Goal: Task Accomplishment & Management: Manage account settings

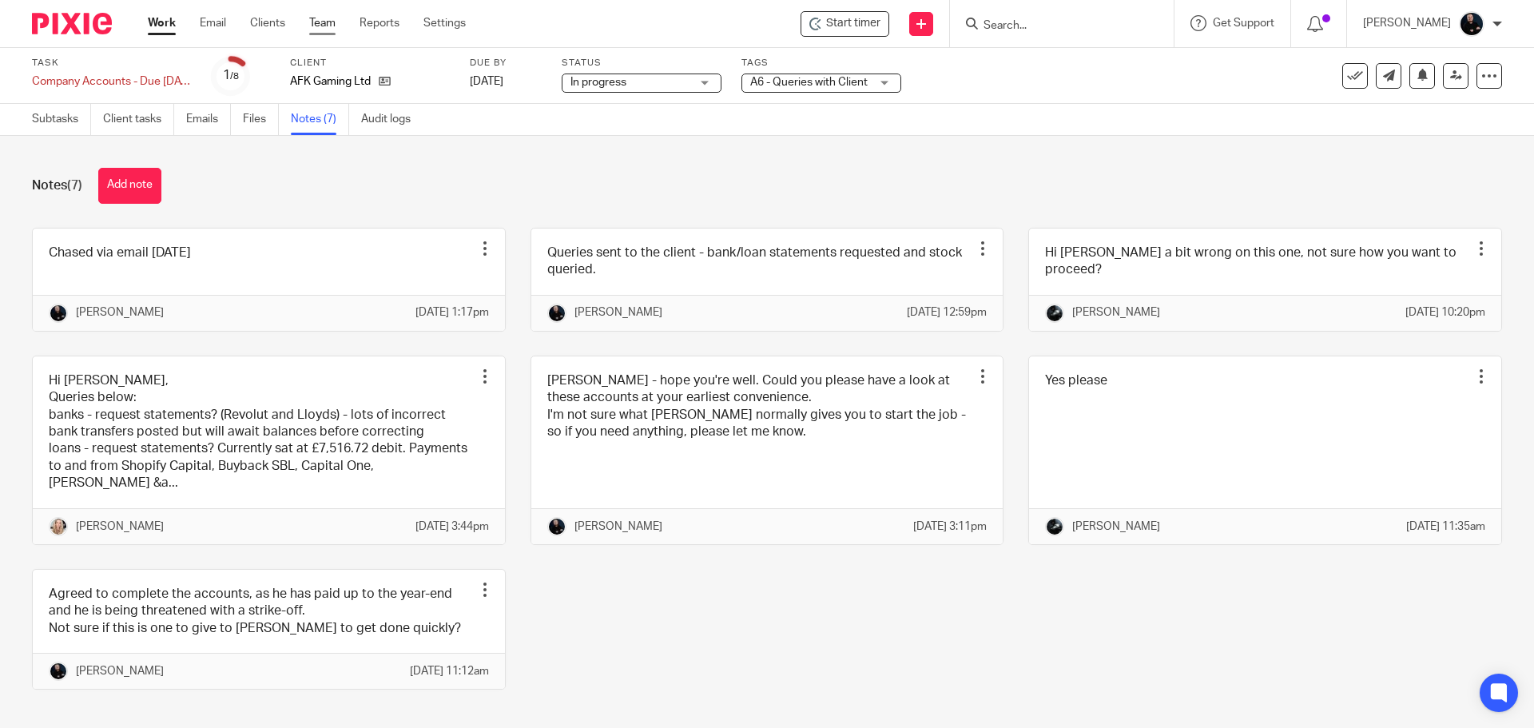
click at [321, 26] on link "Team" at bounding box center [322, 23] width 26 height 16
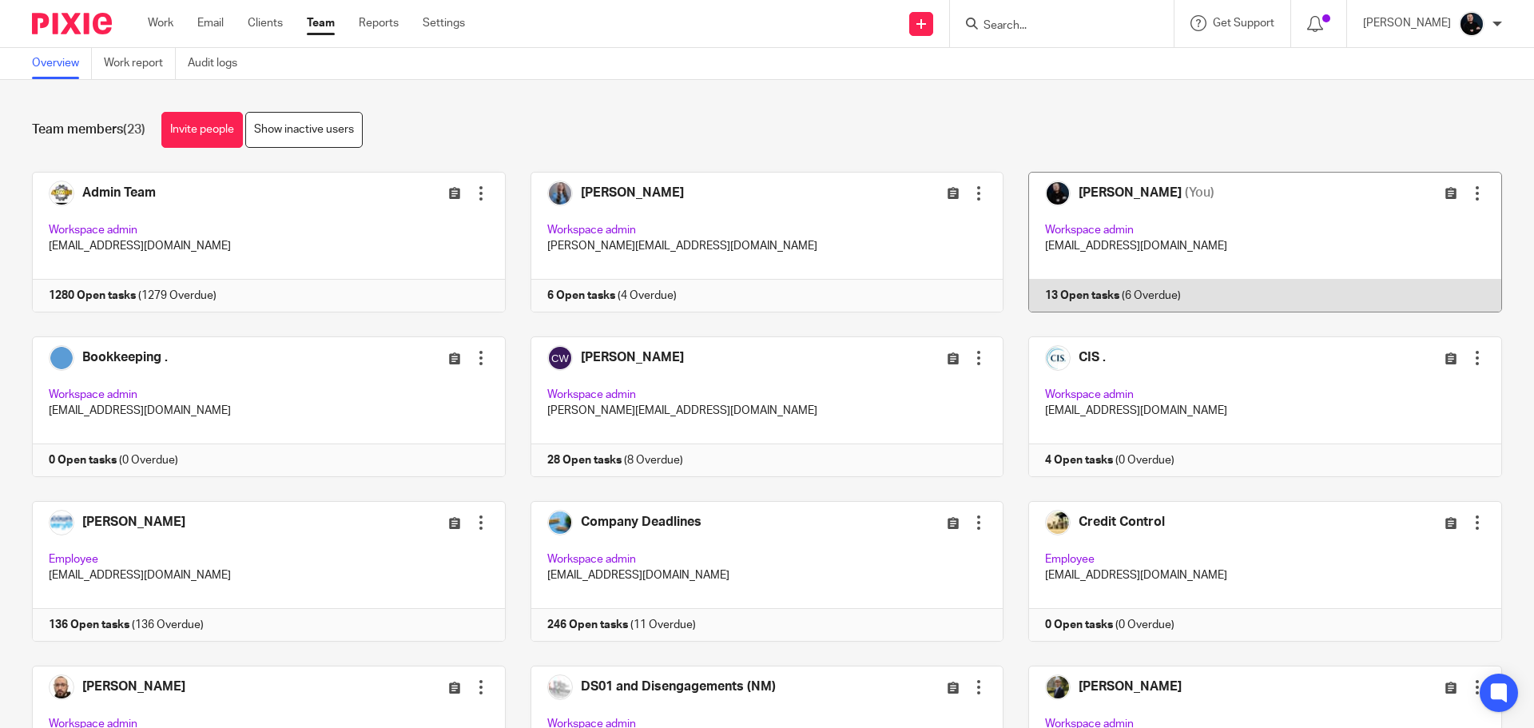
click at [1092, 189] on link at bounding box center [1252, 242] width 498 height 141
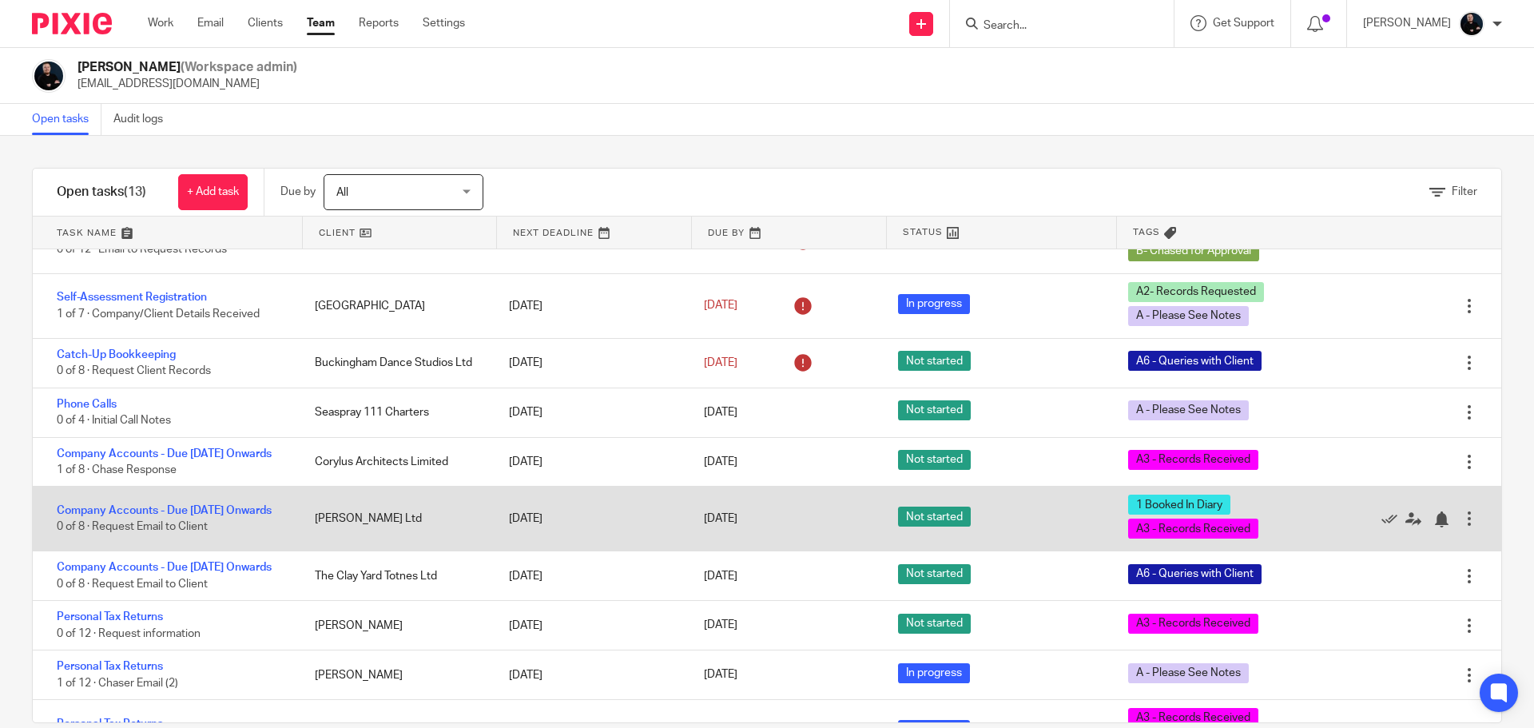
scroll to position [296, 0]
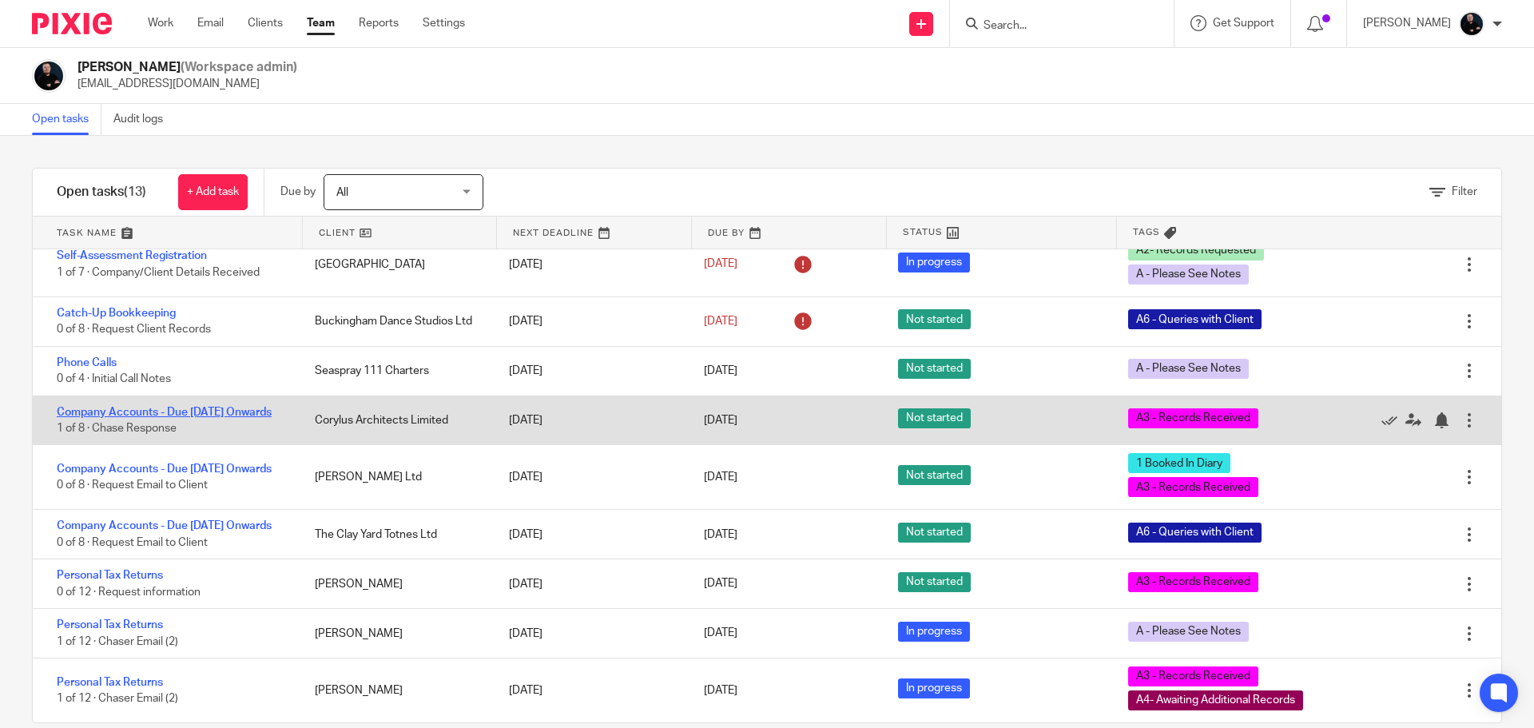
click at [85, 407] on link "Company Accounts - Due [DATE] Onwards" at bounding box center [164, 412] width 215 height 11
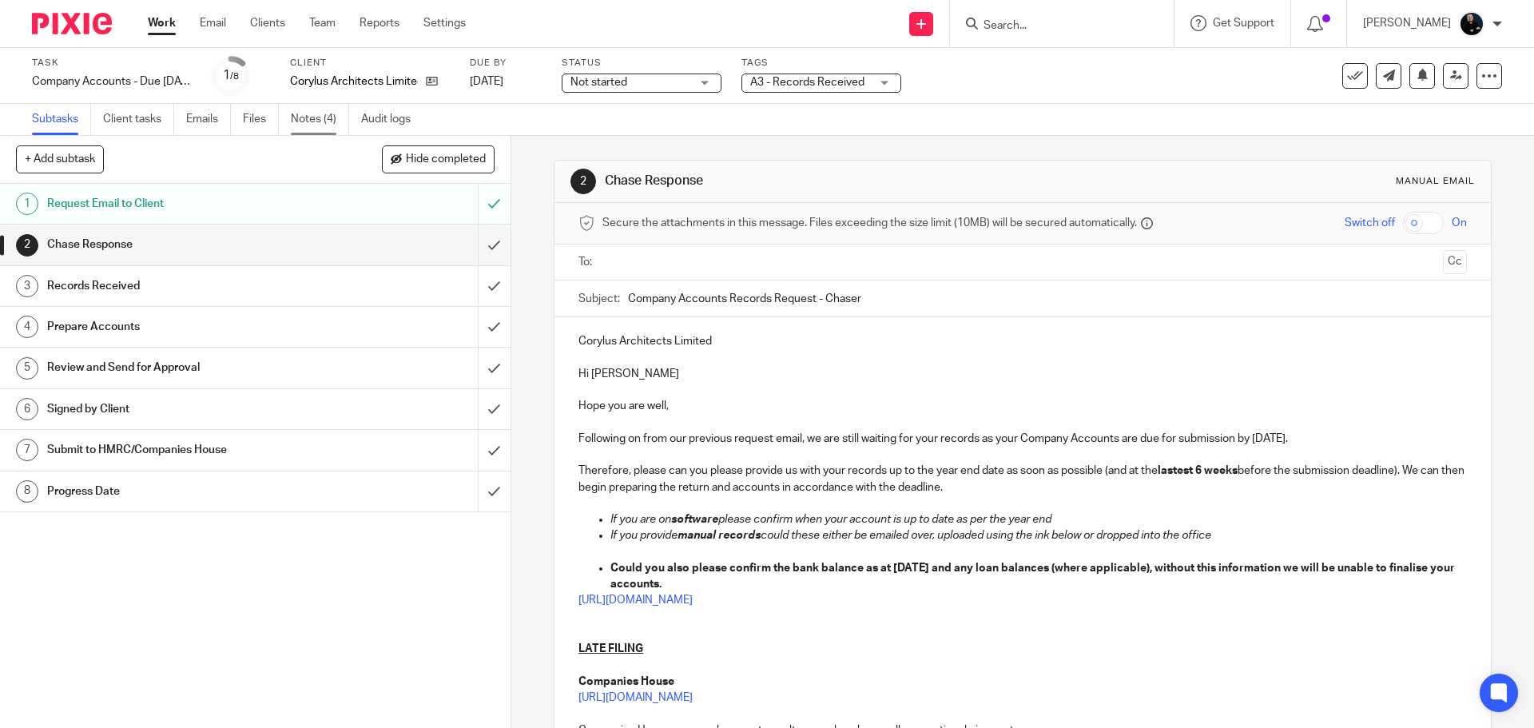
click at [318, 117] on link "Notes (4)" at bounding box center [320, 119] width 58 height 31
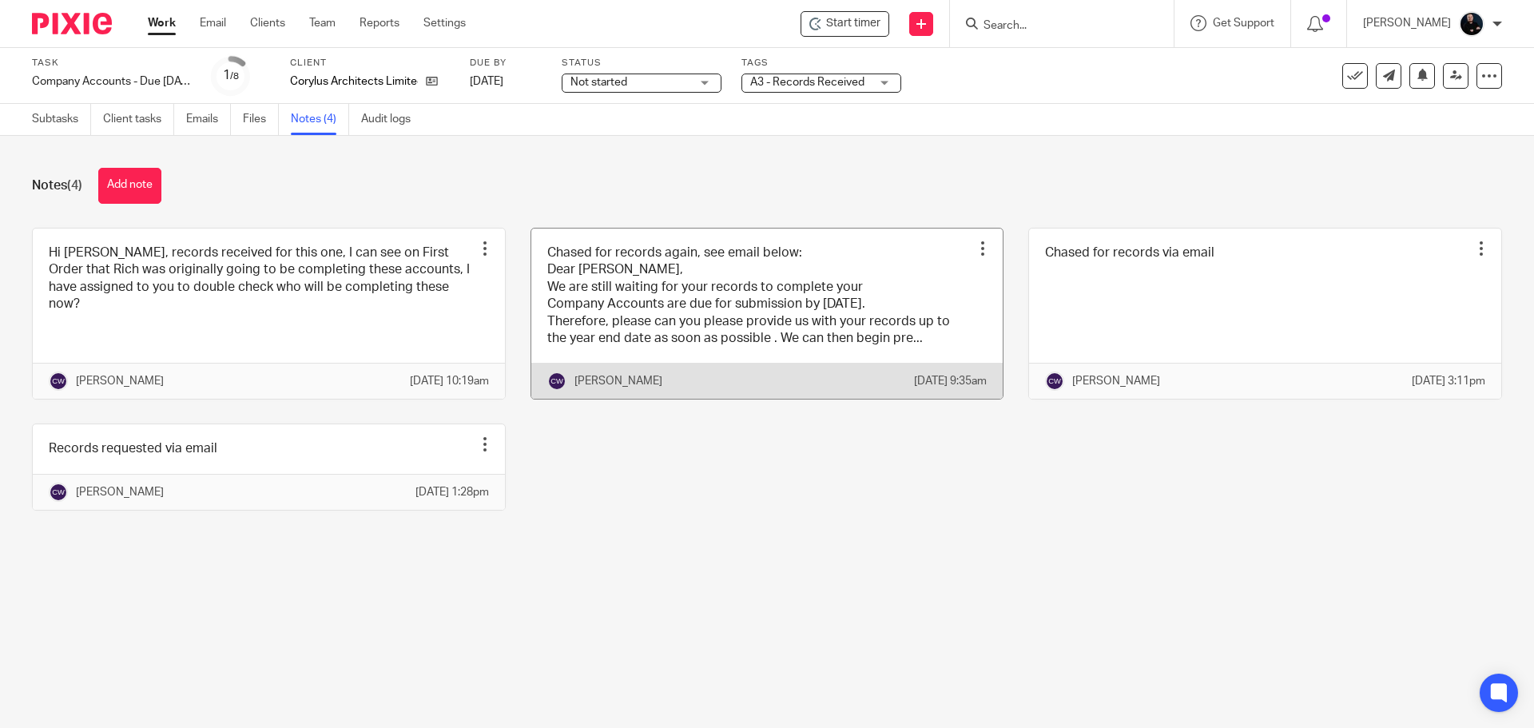
click at [739, 345] on link at bounding box center [767, 313] width 472 height 171
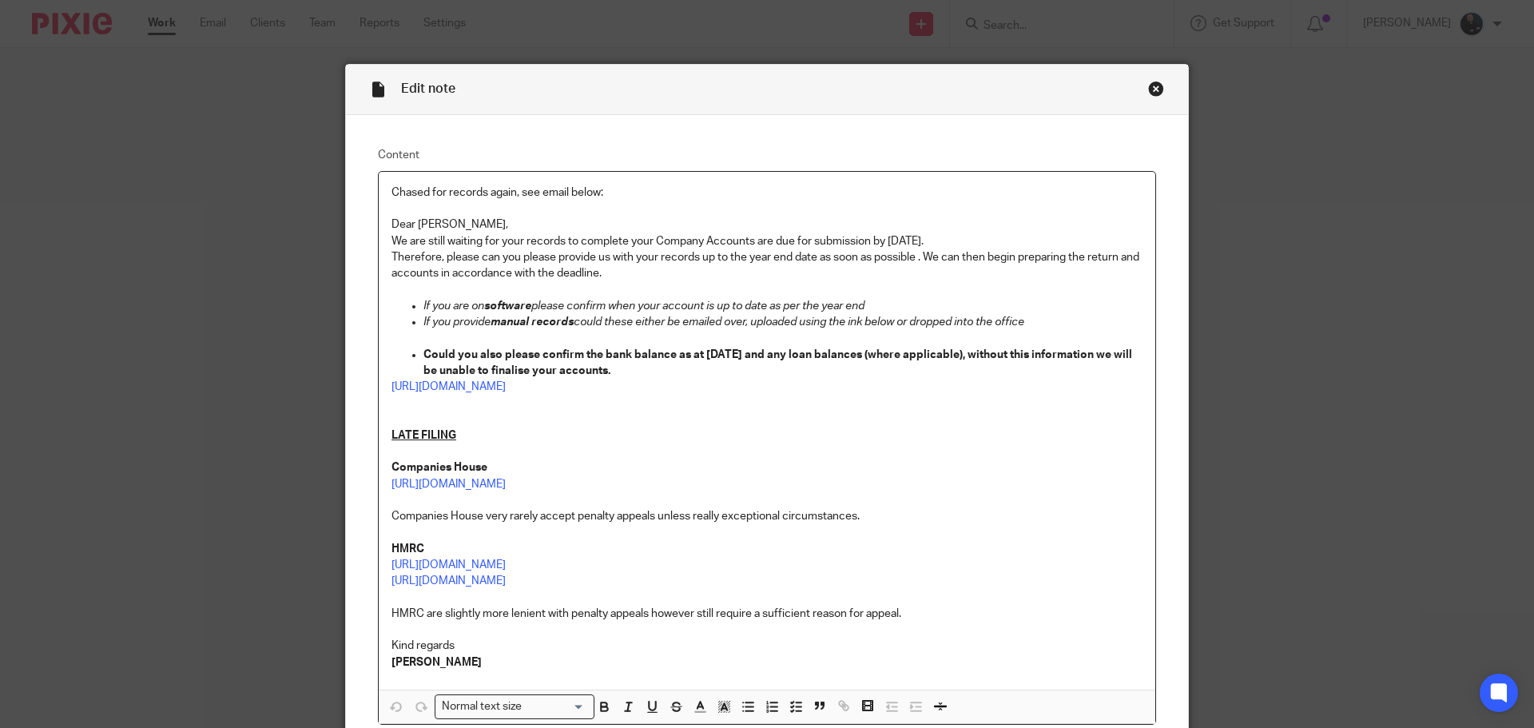
scroll to position [80, 0]
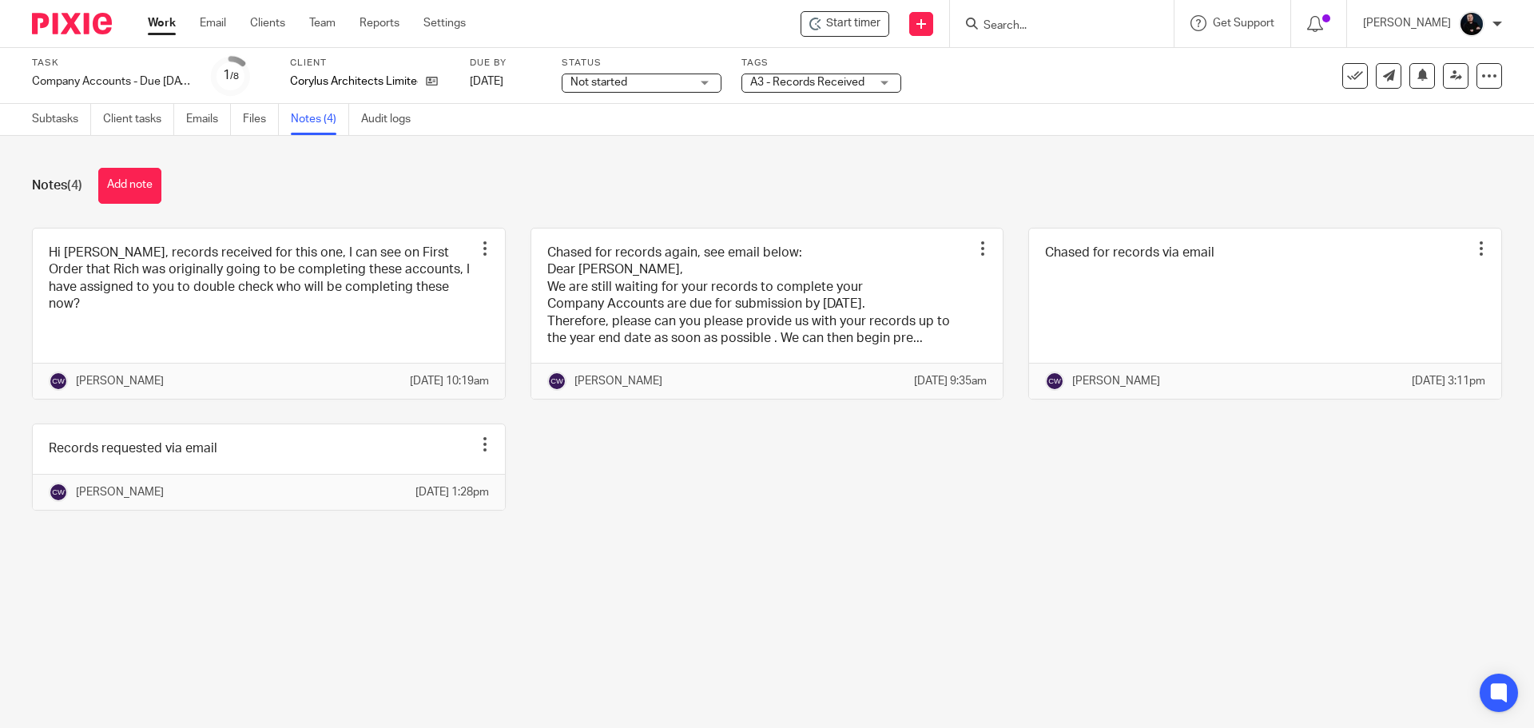
click at [1042, 177] on div "Notes (4) Add note" at bounding box center [767, 186] width 1470 height 36
click at [783, 534] on div "Hi Ben, records received for this one, I can see on First Order that Rich was o…" at bounding box center [754, 381] width 1494 height 307
click at [431, 178] on div "Notes (4) Add note" at bounding box center [767, 186] width 1470 height 36
click at [430, 185] on div "Notes (4) Add note" at bounding box center [767, 186] width 1470 height 36
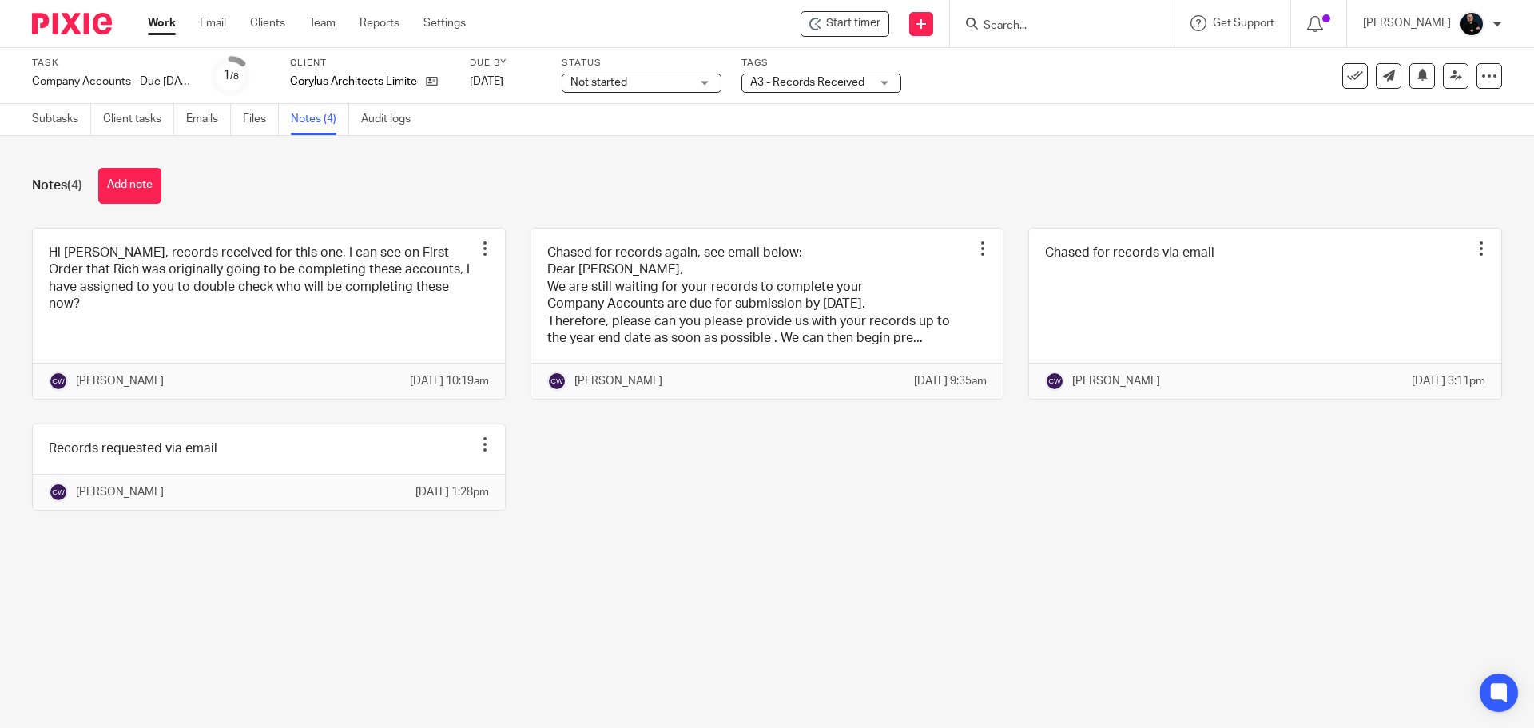
click at [678, 534] on div "Hi Ben, records received for this one, I can see on First Order that Rich was o…" at bounding box center [754, 381] width 1494 height 307
click at [1079, 30] on input "Search" at bounding box center [1054, 26] width 144 height 14
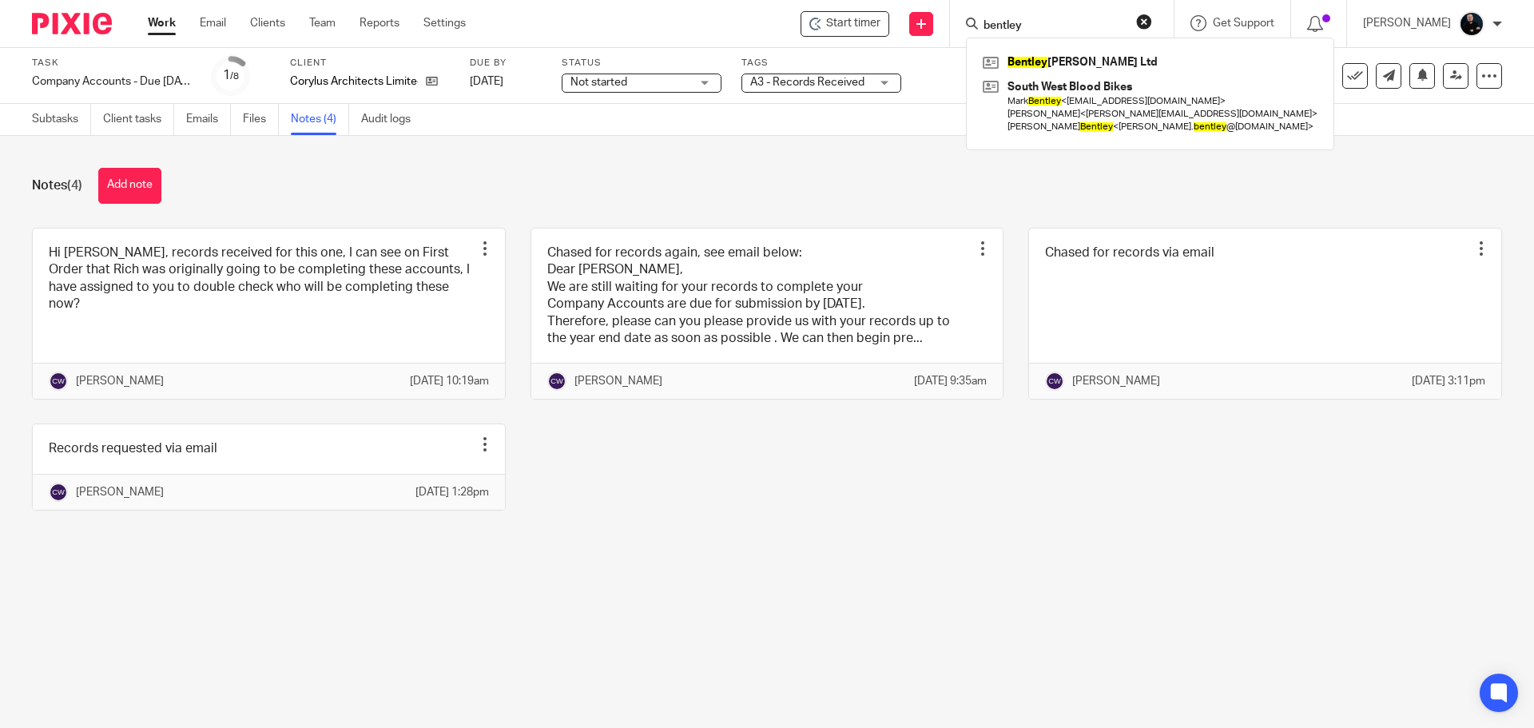
type input "bentley"
click at [253, 125] on link "Files" at bounding box center [261, 119] width 36 height 31
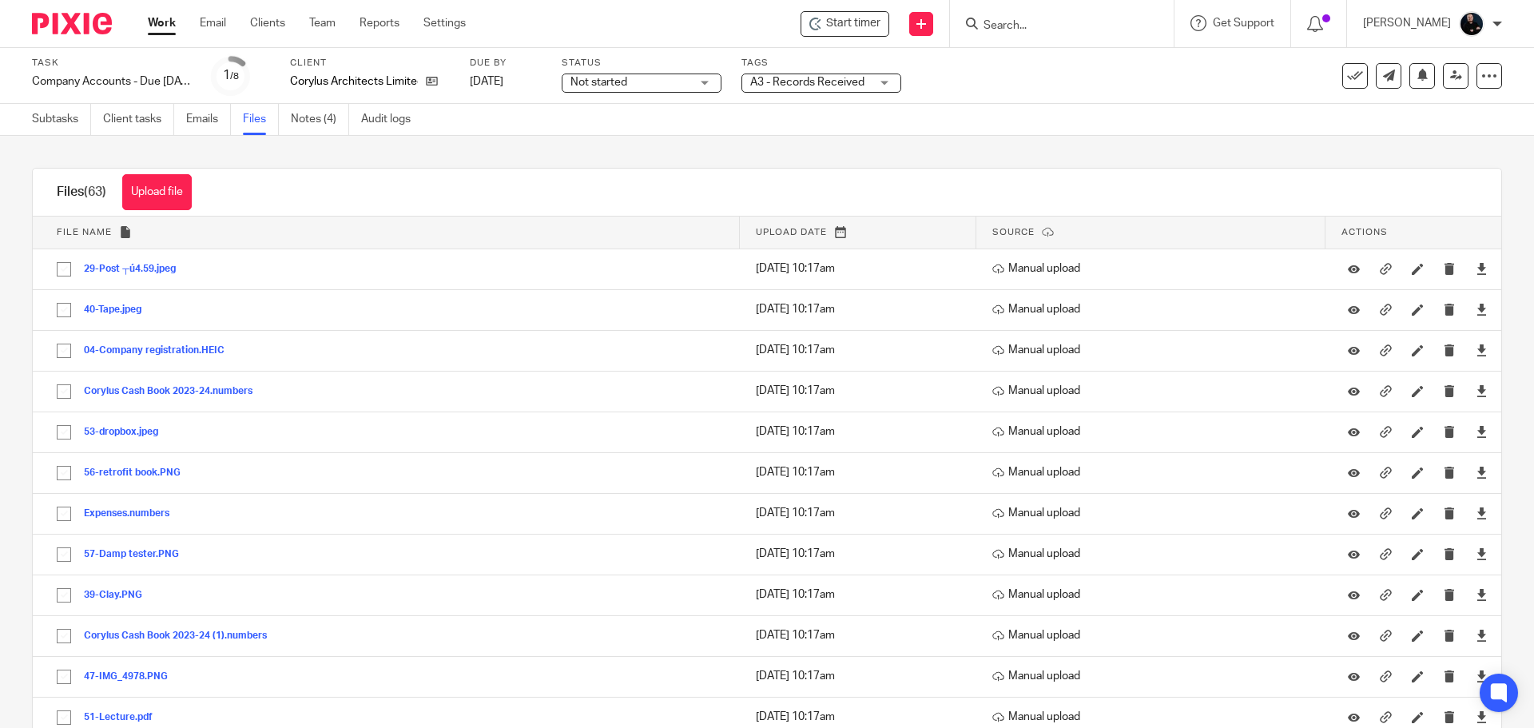
click at [460, 167] on div "Upload file Drag & Drop your files, or click here Files uploading... Files (63)…" at bounding box center [767, 432] width 1534 height 592
click at [1076, 22] on input "Search" at bounding box center [1054, 26] width 144 height 14
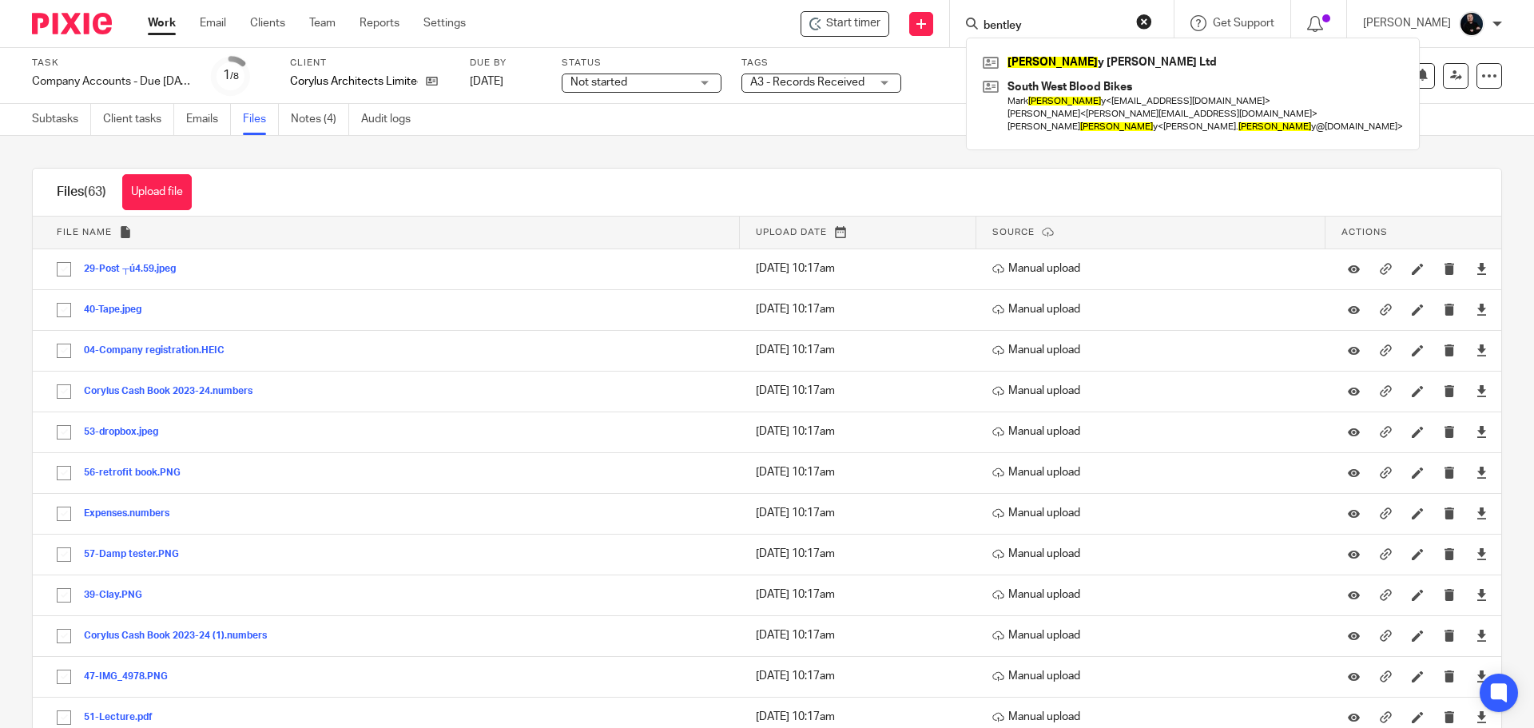
type input "bentley"
click button "submit" at bounding box center [0, 0] width 0 height 0
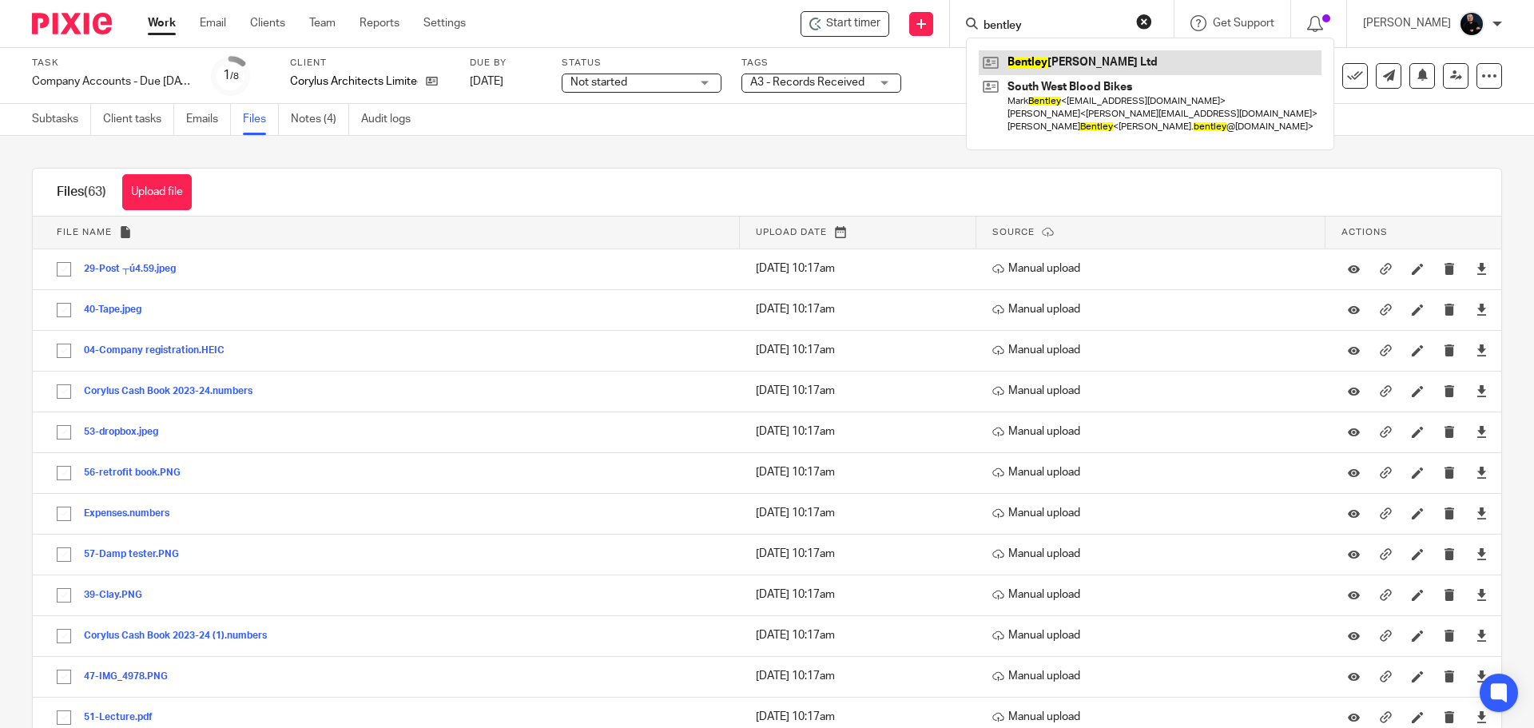
click at [1112, 66] on link at bounding box center [1149, 62] width 343 height 24
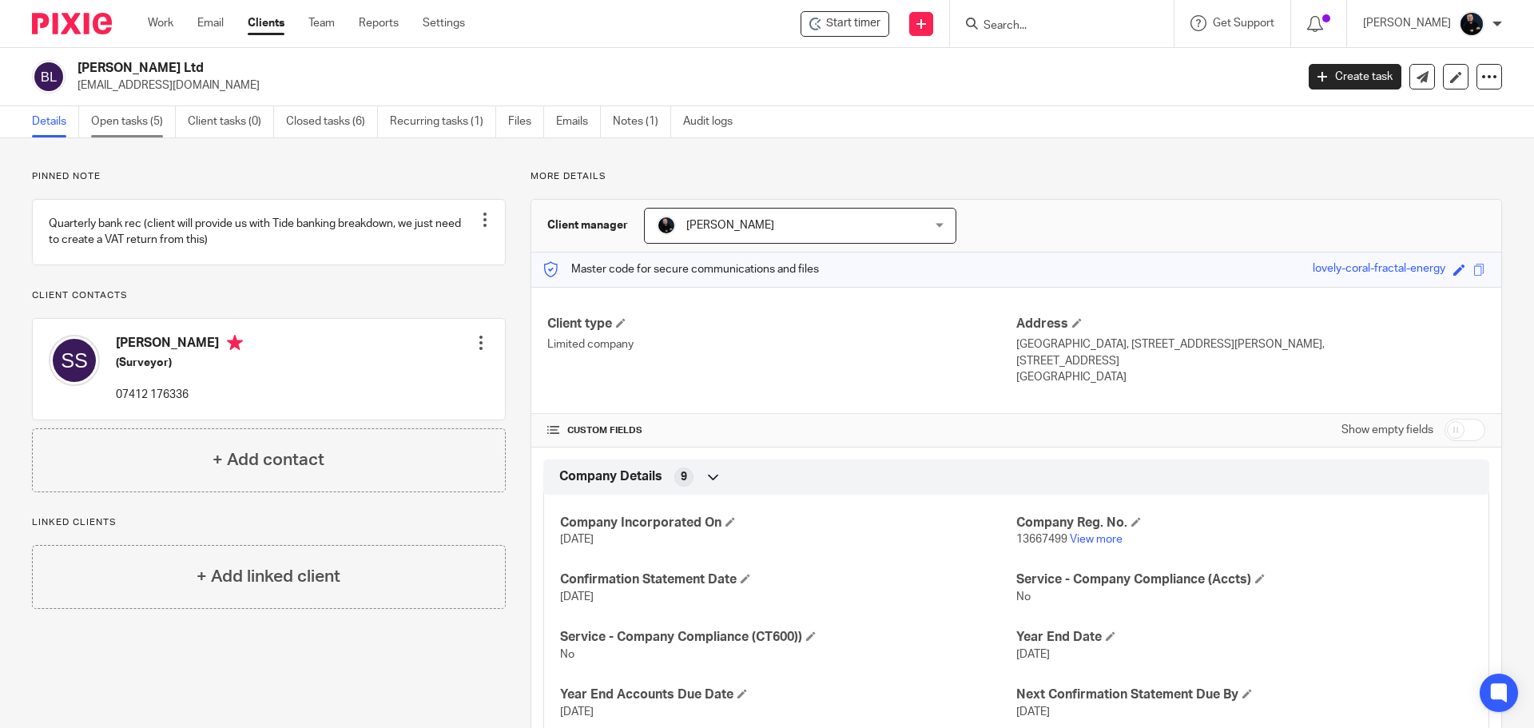
click at [104, 113] on link "Open tasks (5)" at bounding box center [133, 121] width 85 height 31
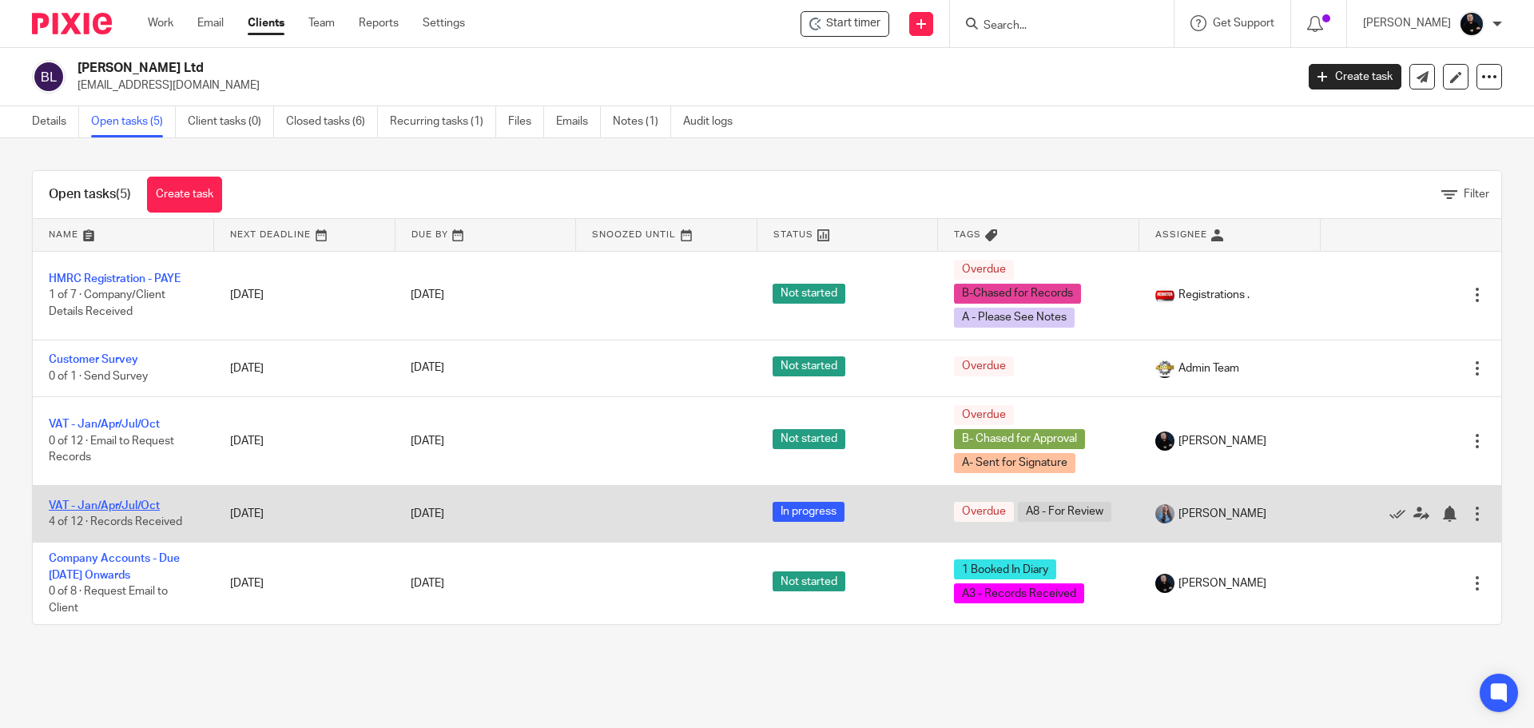
click at [95, 503] on link "VAT - Jan/Apr/Jul/Oct" at bounding box center [104, 505] width 111 height 11
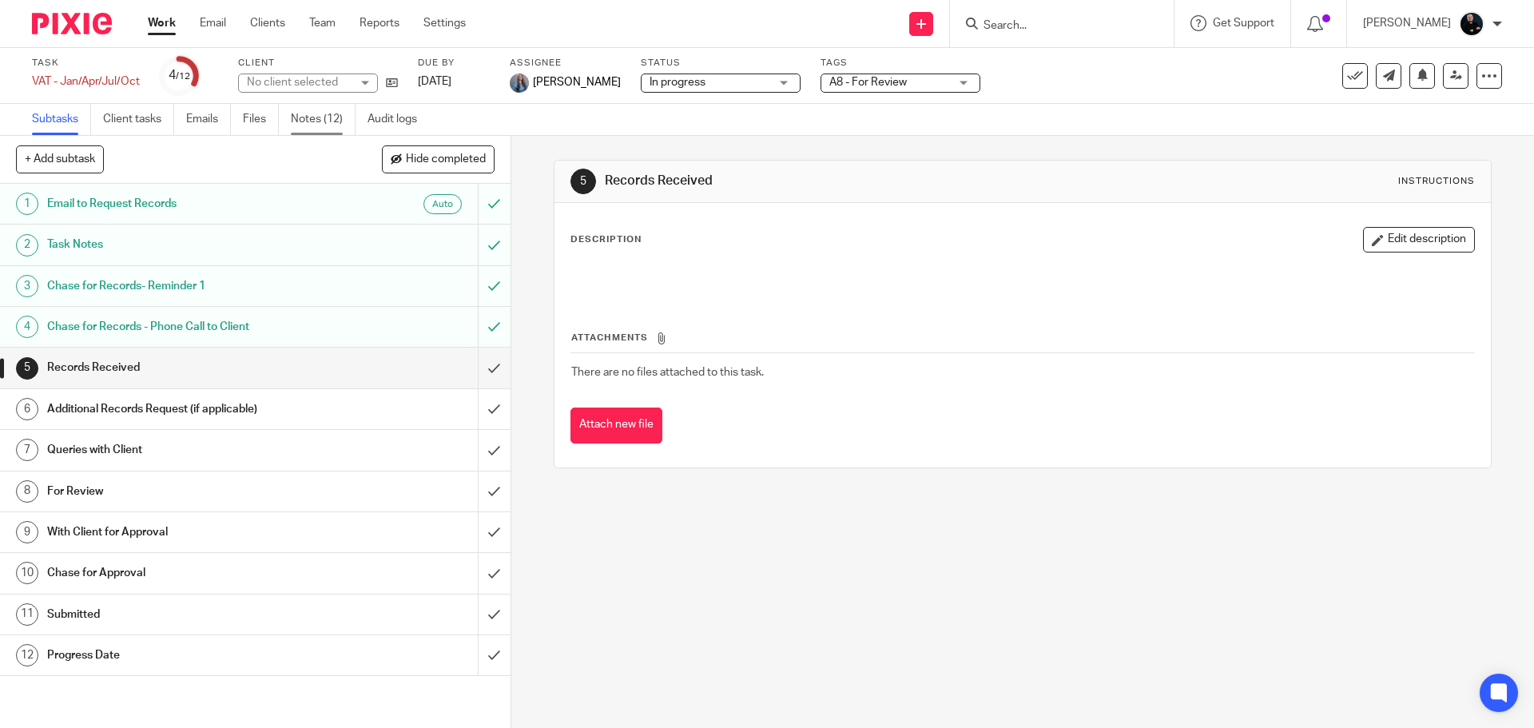
click at [323, 121] on link "Notes (12)" at bounding box center [323, 119] width 65 height 31
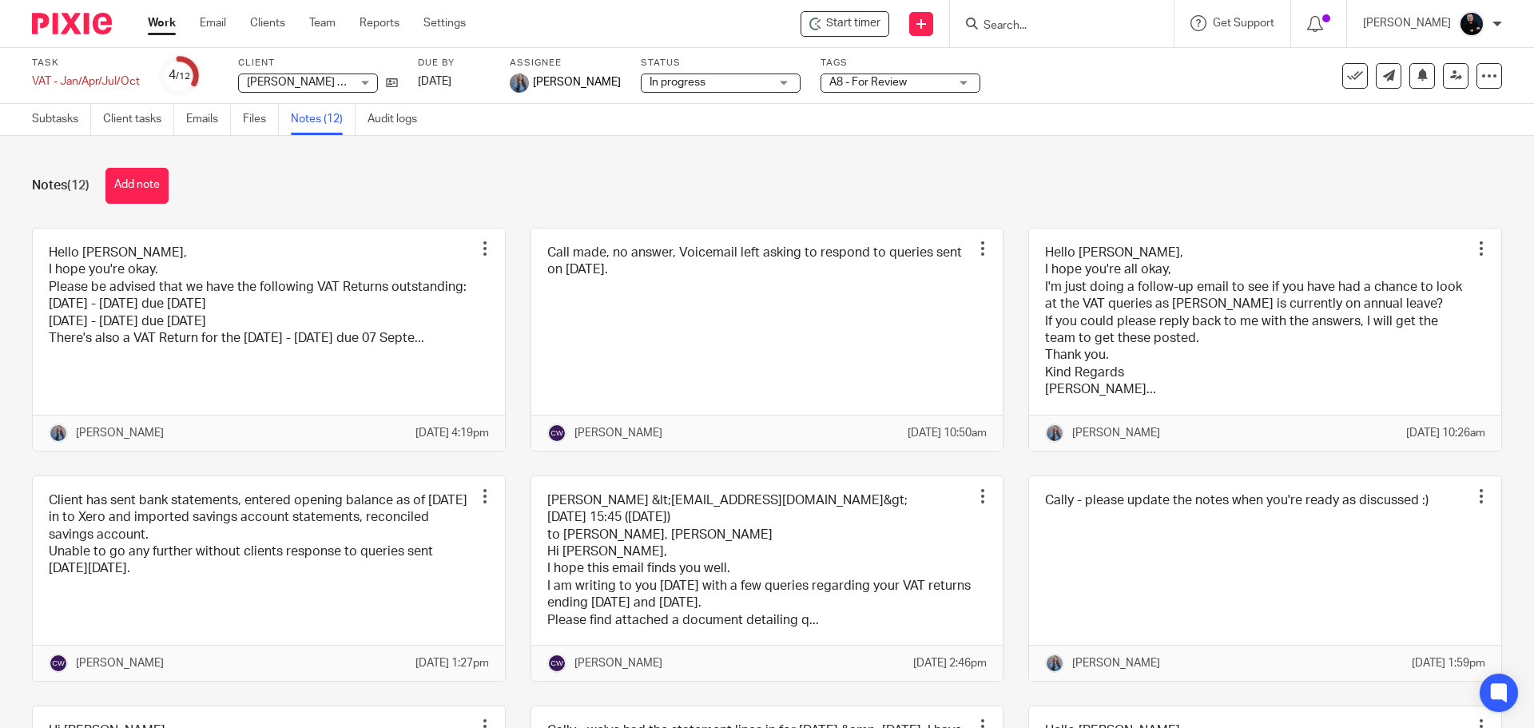
click at [308, 175] on div "Notes (12) Add note" at bounding box center [767, 186] width 1470 height 36
click at [394, 176] on div "Notes (12) Add note" at bounding box center [767, 186] width 1470 height 36
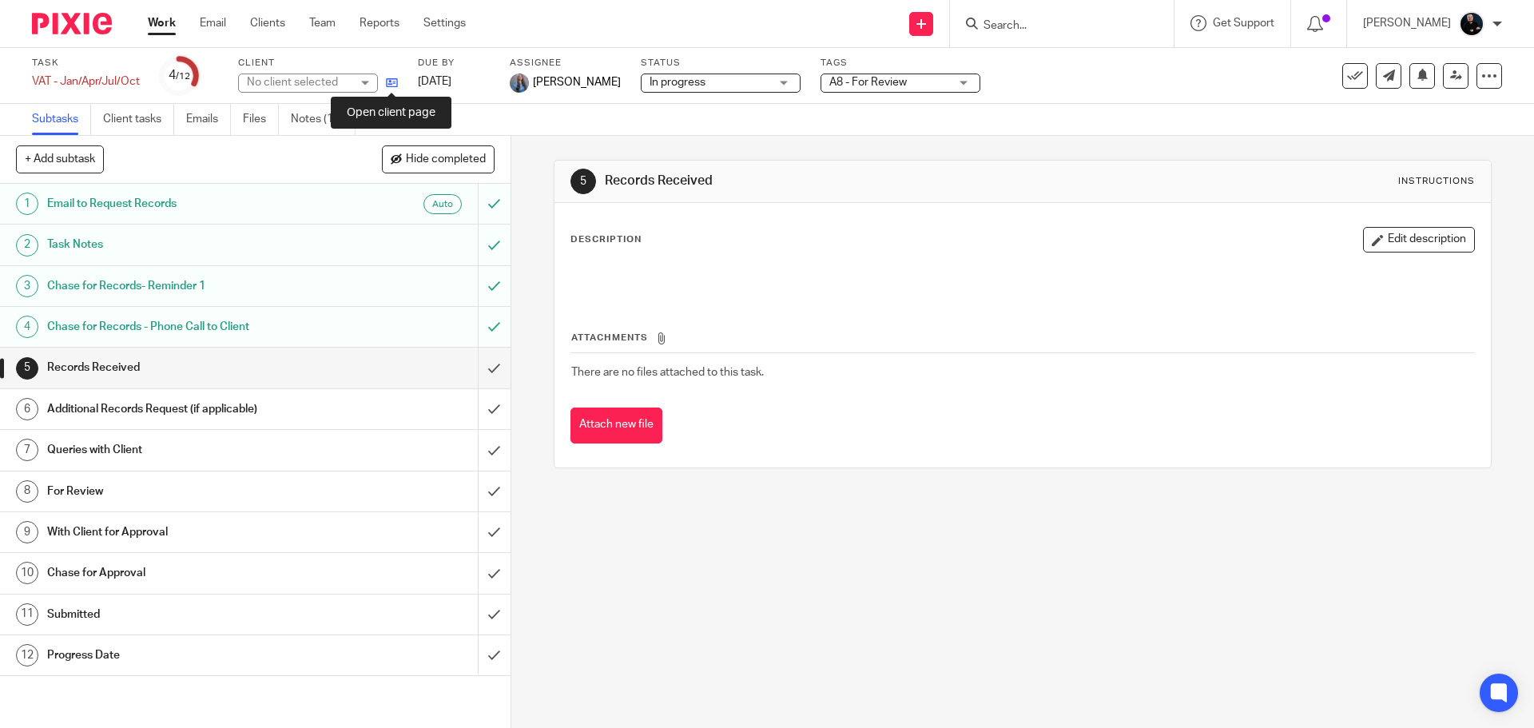
click at [389, 85] on icon at bounding box center [392, 83] width 12 height 12
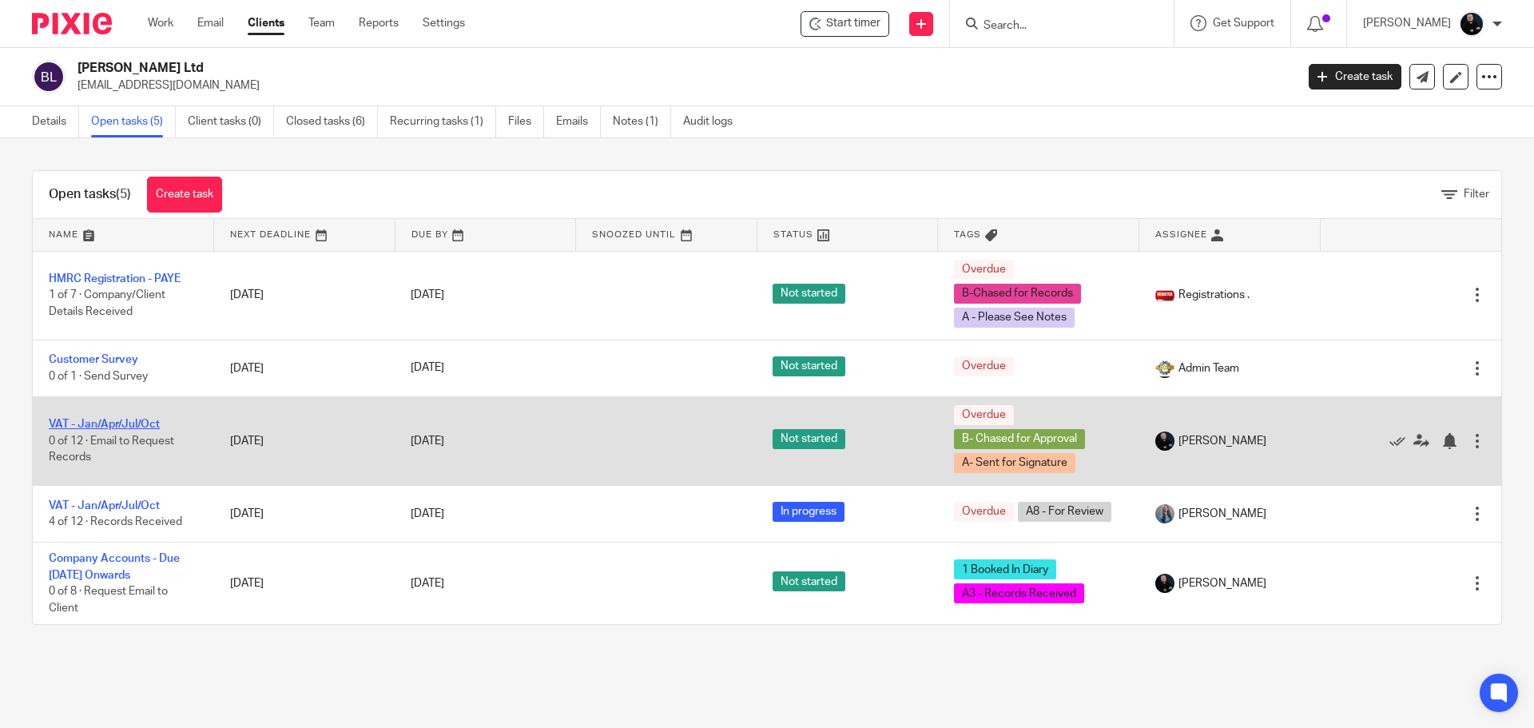
click at [90, 428] on link "VAT - Jan/Apr/Jul/Oct" at bounding box center [104, 424] width 111 height 11
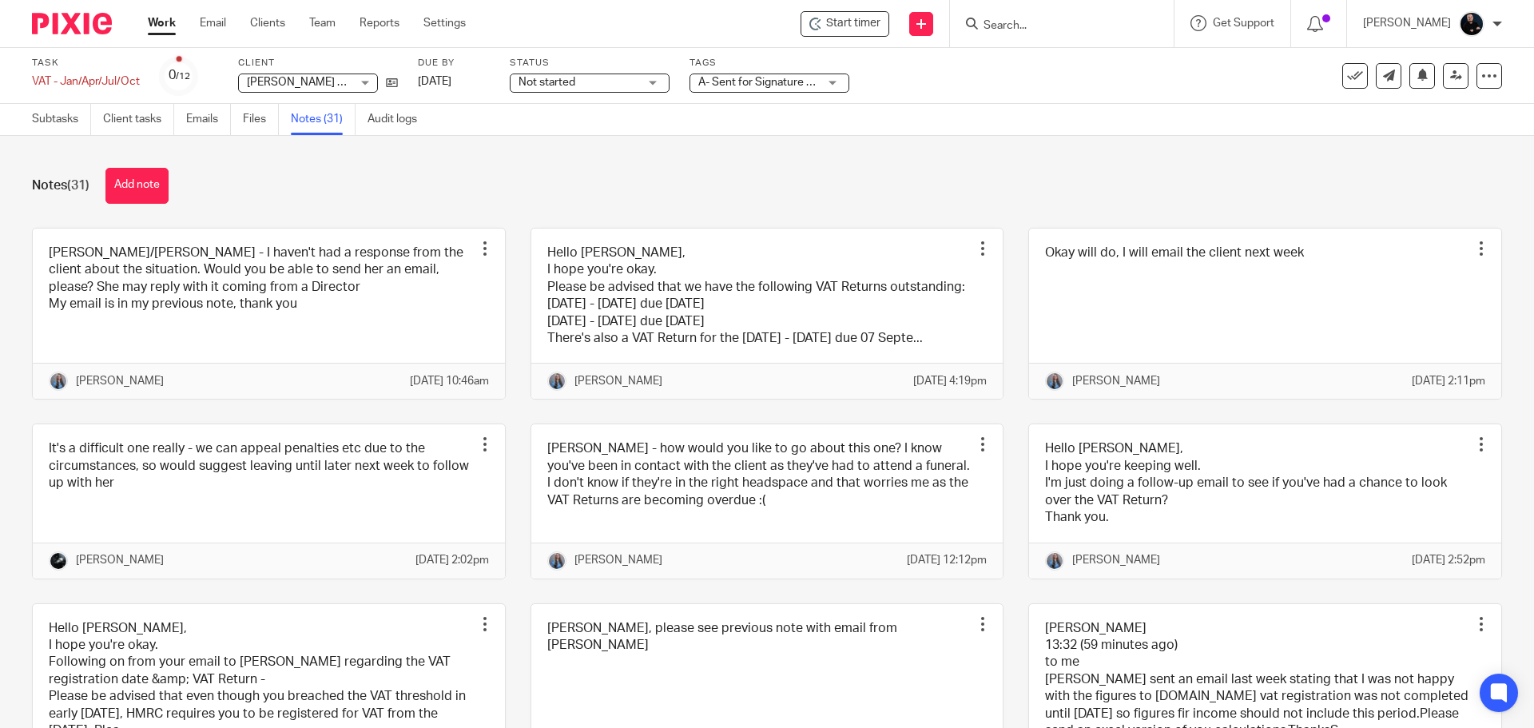
click at [446, 167] on div "Notes (31) Add note [PERSON_NAME]/[PERSON_NAME] - I haven't had a response from…" at bounding box center [767, 432] width 1534 height 592
click at [540, 159] on div "Notes (31) Add note [PERSON_NAME]/[PERSON_NAME] - I haven't had a response from…" at bounding box center [767, 432] width 1534 height 592
click at [479, 185] on div "Notes (31) Add note" at bounding box center [767, 186] width 1470 height 36
click at [323, 180] on div "Notes (31) Add note" at bounding box center [767, 186] width 1470 height 36
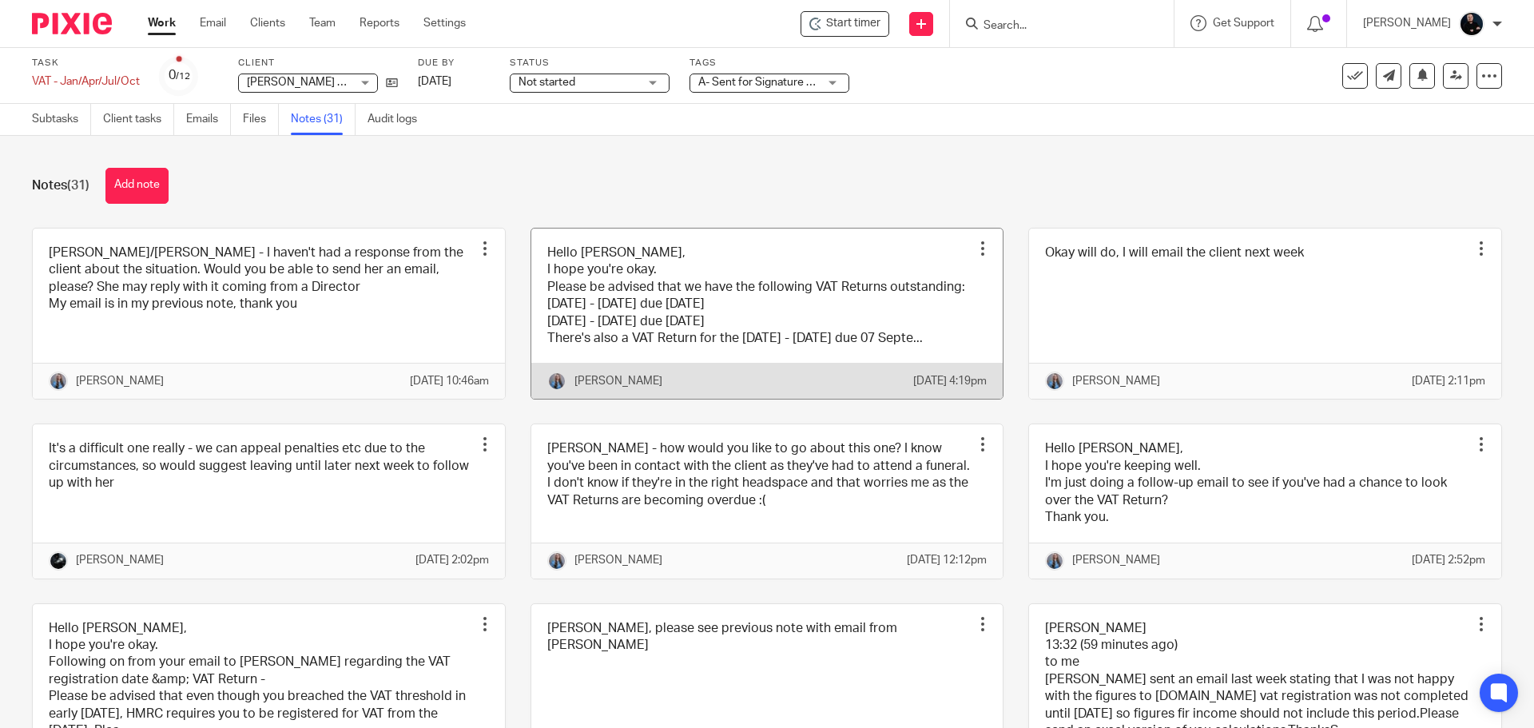
click at [696, 332] on link at bounding box center [767, 313] width 472 height 171
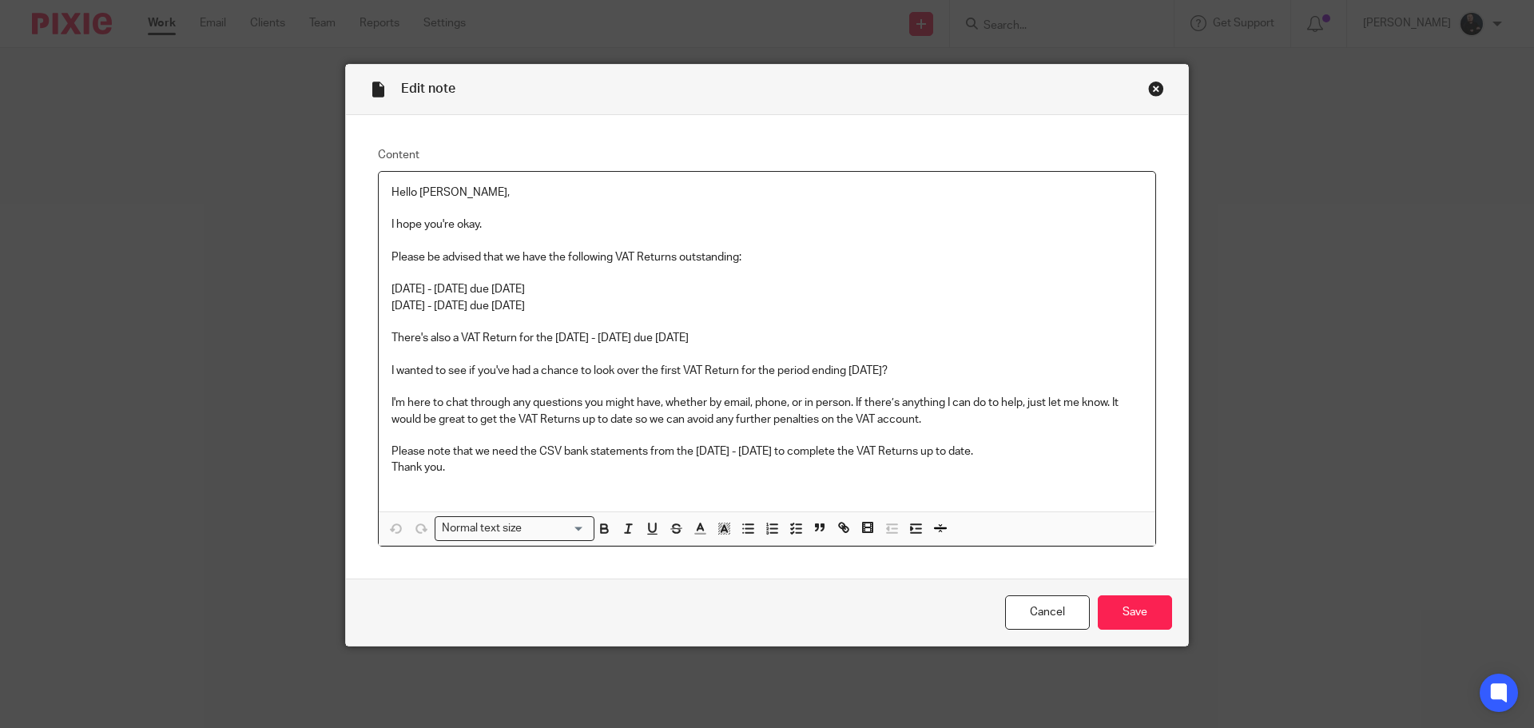
drag, startPoint x: 987, startPoint y: 418, endPoint x: 400, endPoint y: 189, distance: 629.9
click at [399, 189] on p "Hello [PERSON_NAME], I hope you're okay. Please be advised that we have the fol…" at bounding box center [766, 331] width 751 height 292
click at [1149, 92] on div "Close this dialog window" at bounding box center [1156, 89] width 16 height 16
